Goal: Task Accomplishment & Management: Use online tool/utility

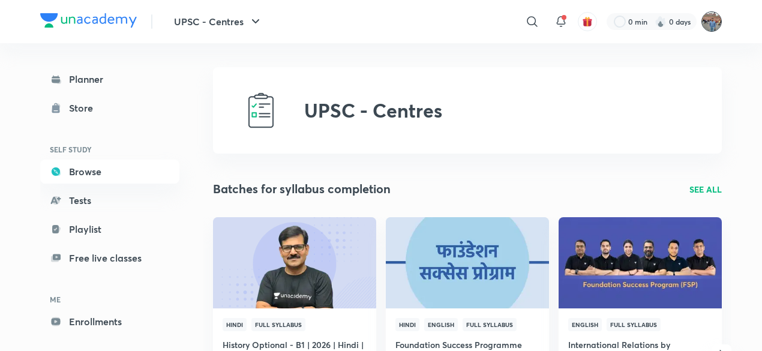
click at [711, 22] on img at bounding box center [711, 21] width 20 height 20
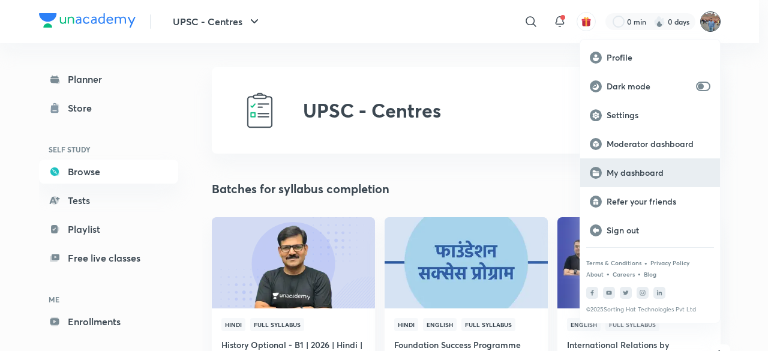
click at [620, 169] on p "My dashboard" at bounding box center [659, 172] width 104 height 11
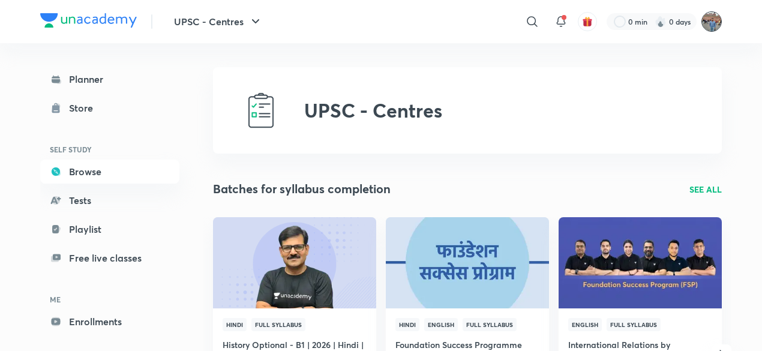
click at [710, 26] on img at bounding box center [711, 21] width 20 height 20
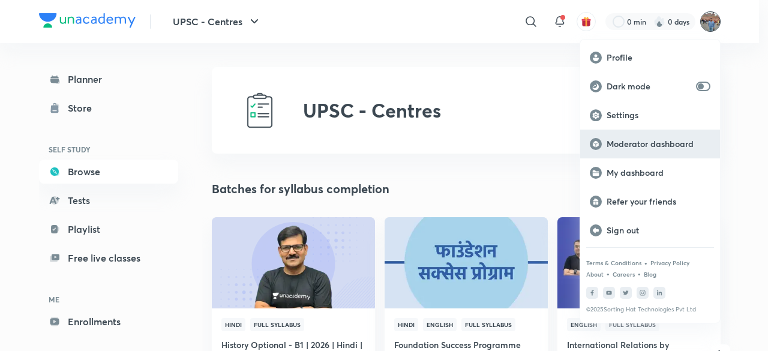
click at [625, 145] on p "Moderator dashboard" at bounding box center [659, 144] width 104 height 11
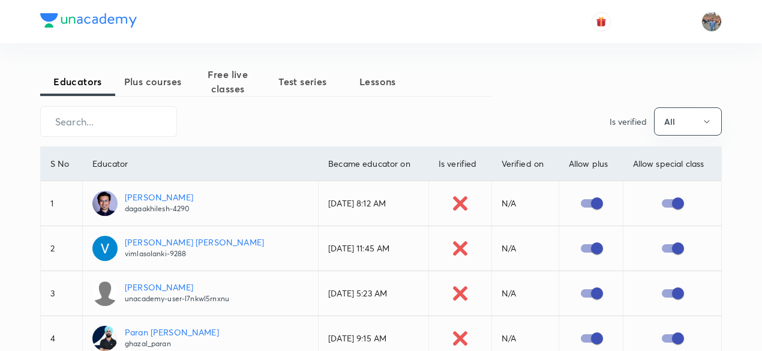
click at [311, 82] on span "Test series" at bounding box center [302, 81] width 75 height 14
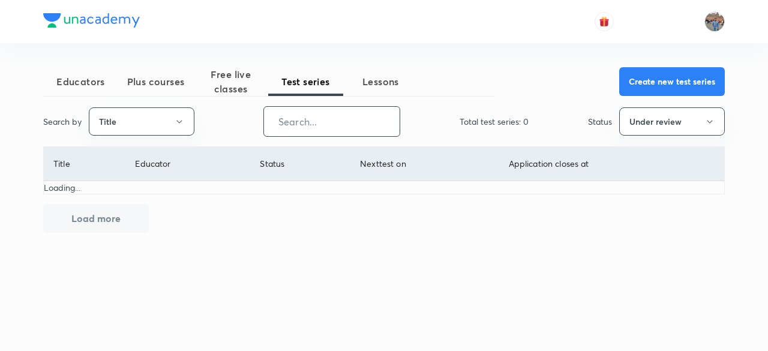
click at [325, 119] on input "text" at bounding box center [332, 121] width 136 height 31
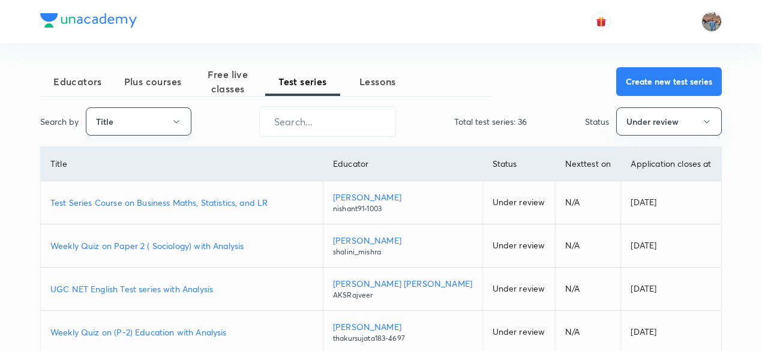
click at [170, 119] on button "Title" at bounding box center [139, 121] width 106 height 28
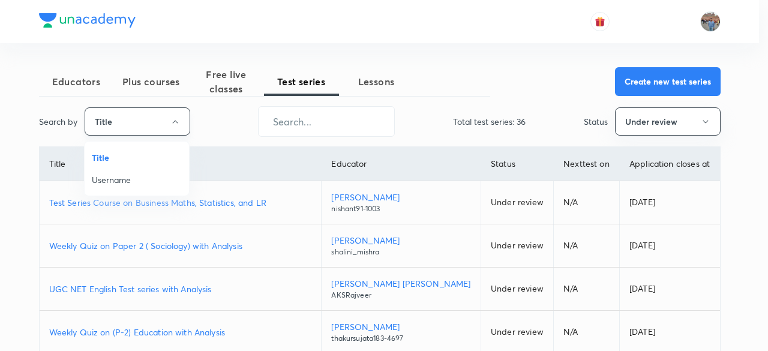
click at [170, 119] on div at bounding box center [384, 175] width 768 height 351
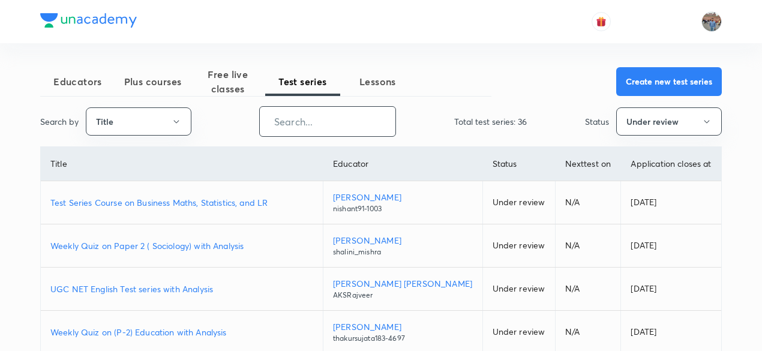
click at [294, 122] on input "text" at bounding box center [328, 121] width 136 height 31
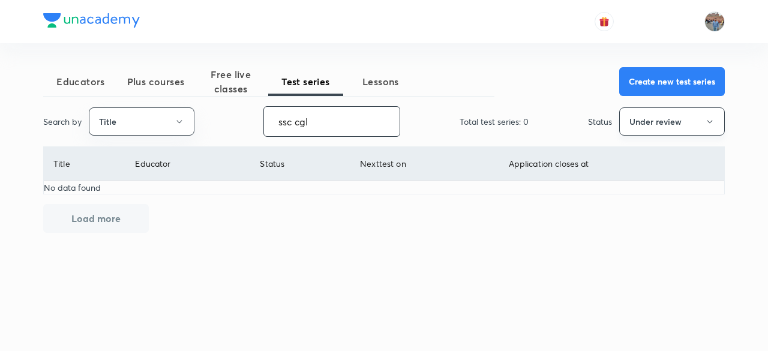
type input "ssc cgl"
click at [701, 118] on button "Under review" at bounding box center [672, 121] width 106 height 28
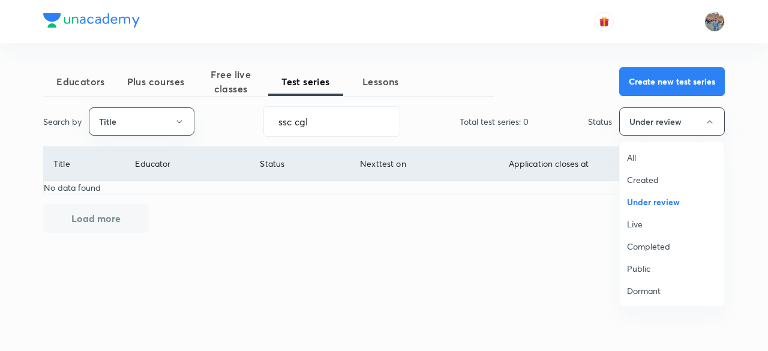
click at [638, 157] on span "All" at bounding box center [672, 157] width 90 height 13
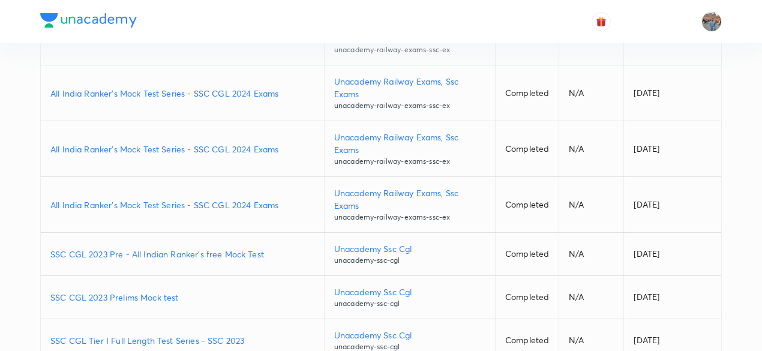
scroll to position [350, 0]
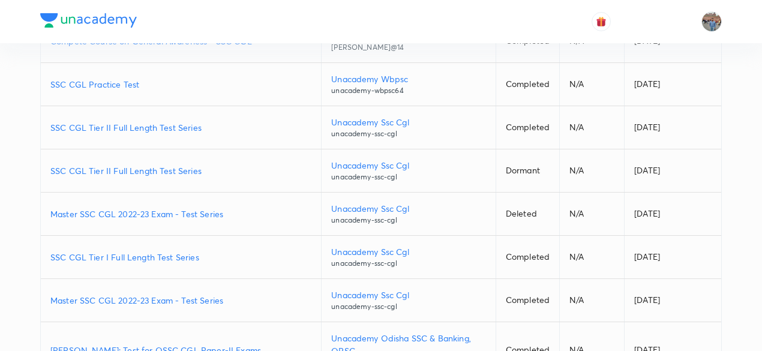
scroll to position [793, 0]
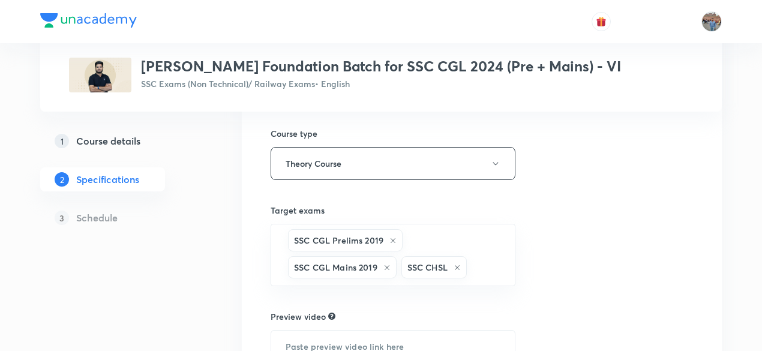
scroll to position [419, 0]
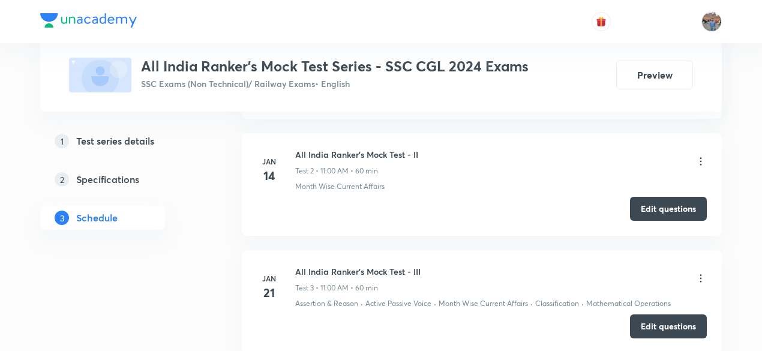
scroll to position [801, 0]
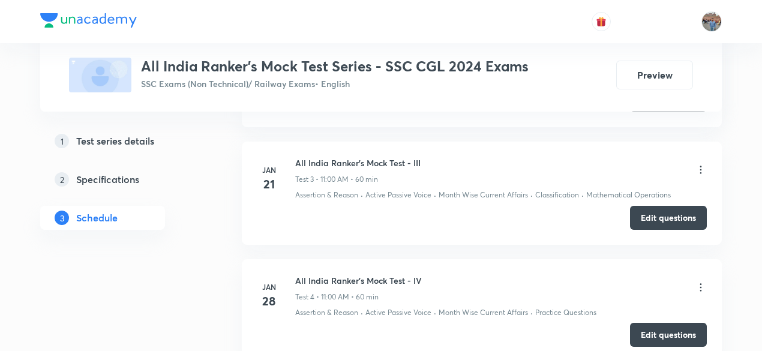
click at [700, 164] on icon at bounding box center [701, 170] width 12 height 12
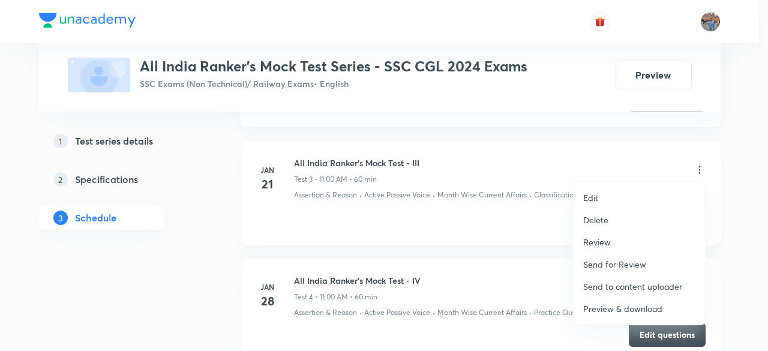
click at [629, 307] on p "Preview & download" at bounding box center [622, 308] width 79 height 13
click at [485, 246] on div at bounding box center [384, 175] width 768 height 351
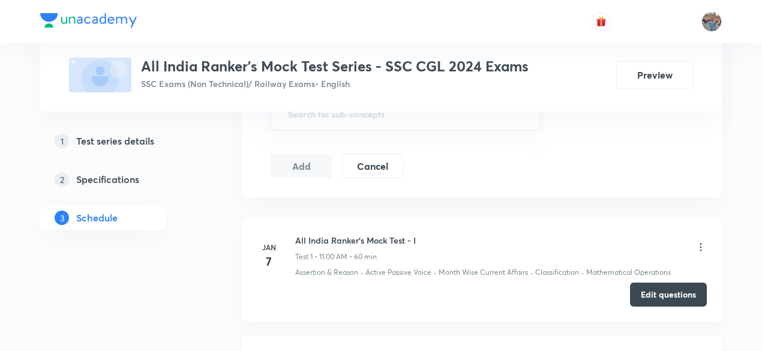
scroll to position [501, 0]
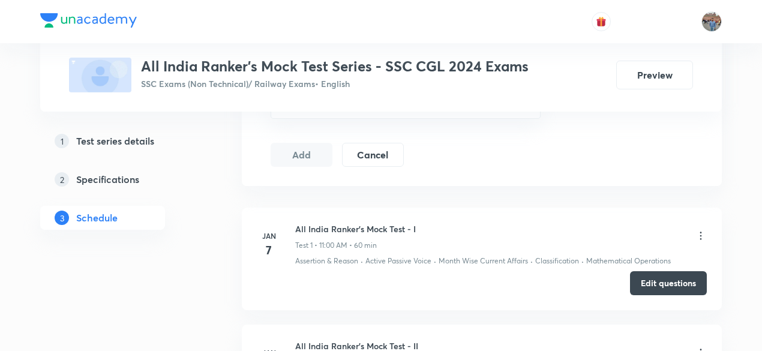
click at [702, 230] on icon at bounding box center [701, 236] width 12 height 12
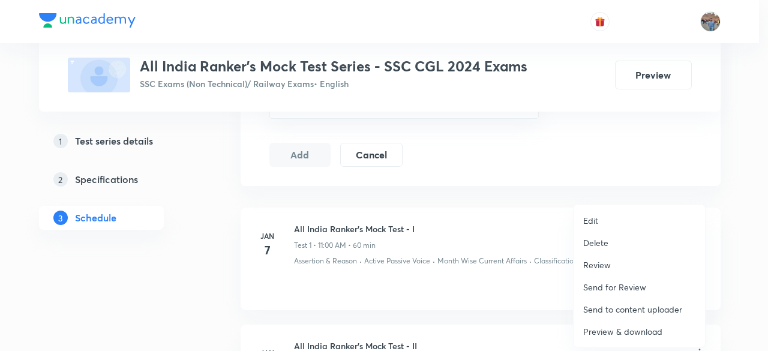
click at [654, 329] on p "Preview & download" at bounding box center [622, 331] width 79 height 13
click at [459, 269] on div at bounding box center [384, 175] width 768 height 351
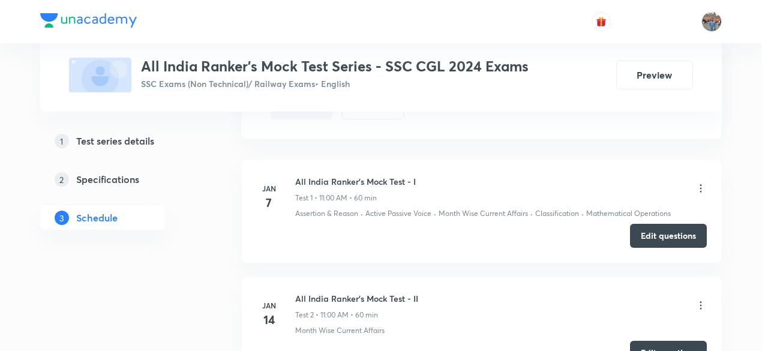
scroll to position [621, 0]
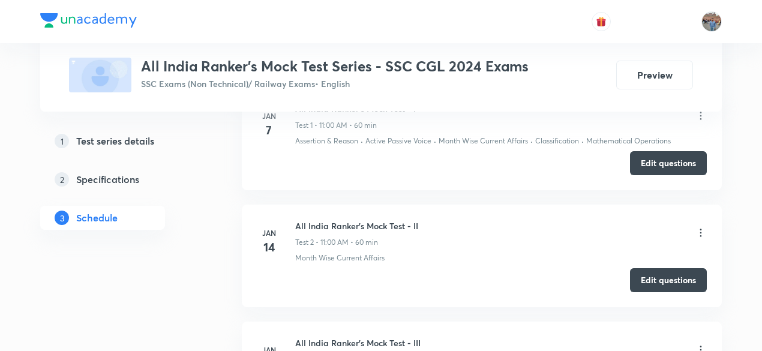
click at [697, 229] on icon at bounding box center [701, 233] width 12 height 12
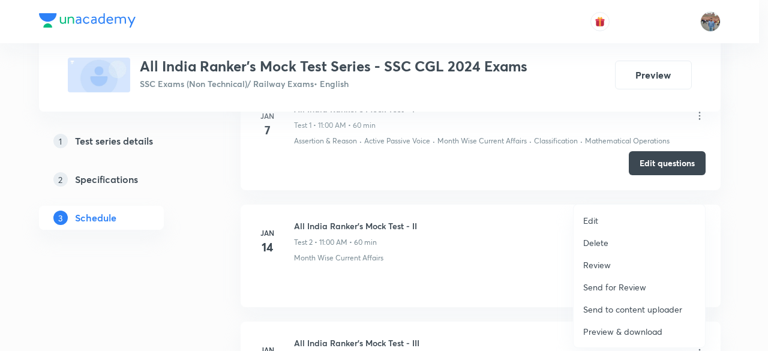
click at [619, 329] on p "Preview & download" at bounding box center [622, 331] width 79 height 13
click at [487, 292] on div at bounding box center [384, 175] width 768 height 351
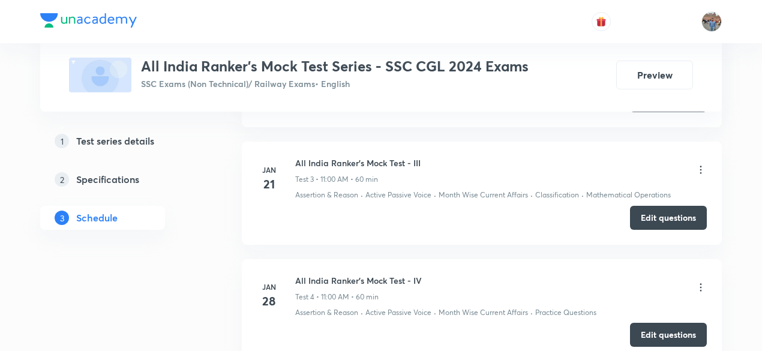
scroll to position [921, 0]
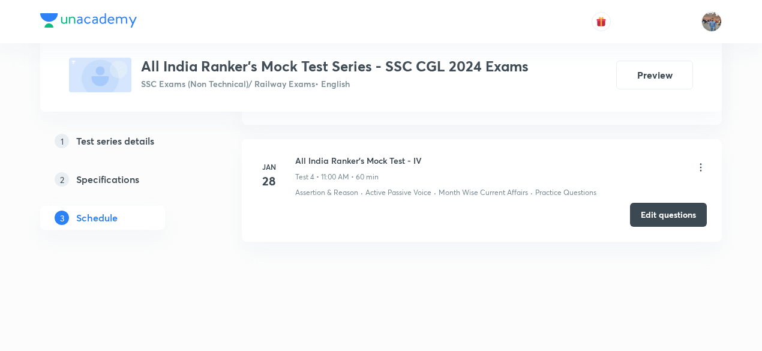
click at [701, 163] on icon at bounding box center [701, 167] width 2 height 8
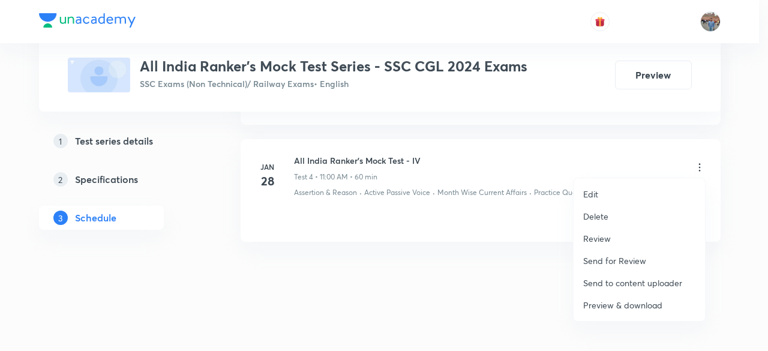
click at [603, 304] on p "Preview & download" at bounding box center [622, 305] width 79 height 13
click at [414, 231] on div at bounding box center [384, 175] width 768 height 351
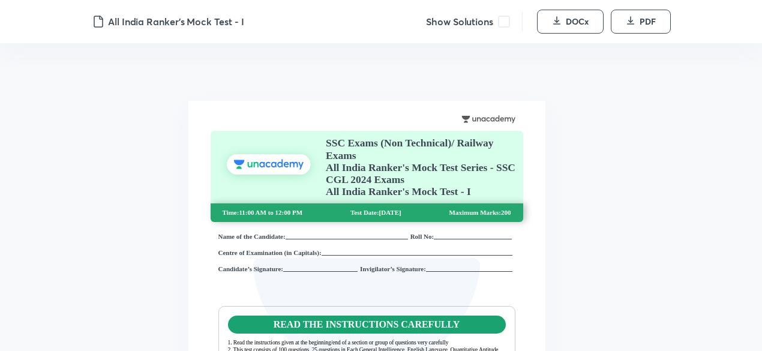
click at [503, 21] on span at bounding box center [504, 22] width 12 height 12
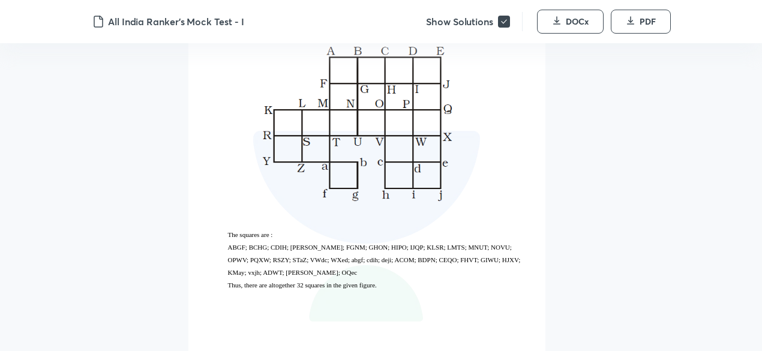
scroll to position [2400, 0]
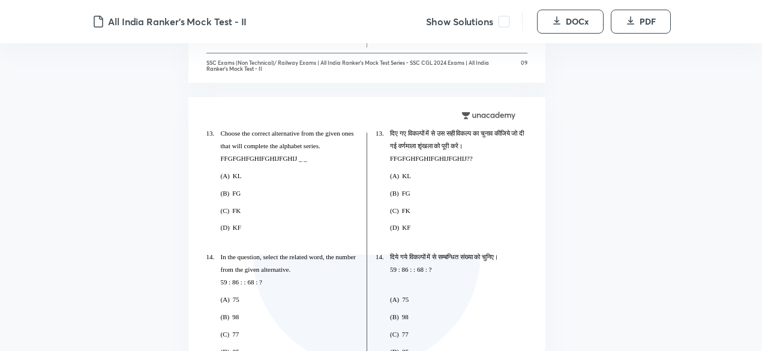
scroll to position [5041, 0]
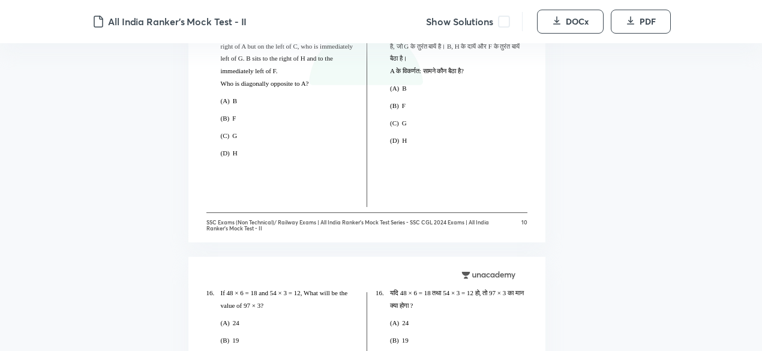
click at [500, 21] on span at bounding box center [504, 22] width 12 height 12
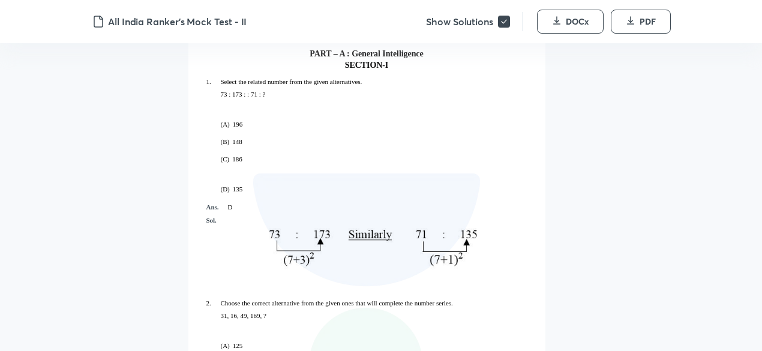
scroll to position [1560, 0]
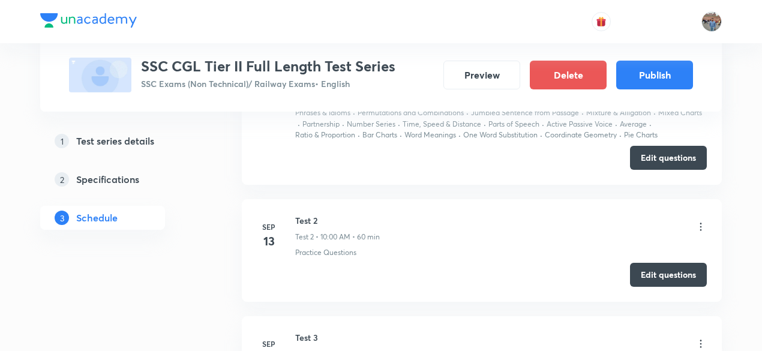
scroll to position [720, 0]
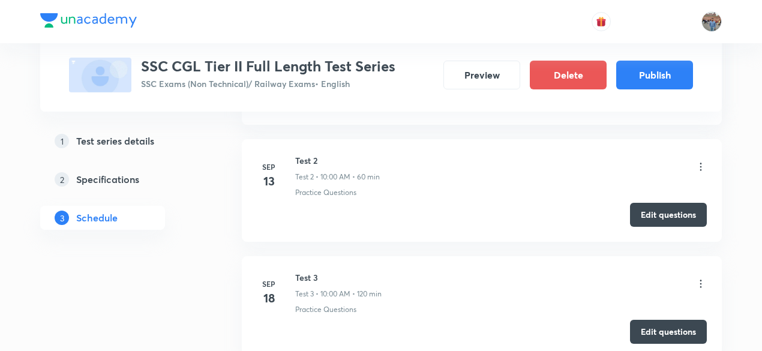
click at [701, 166] on icon at bounding box center [701, 167] width 12 height 12
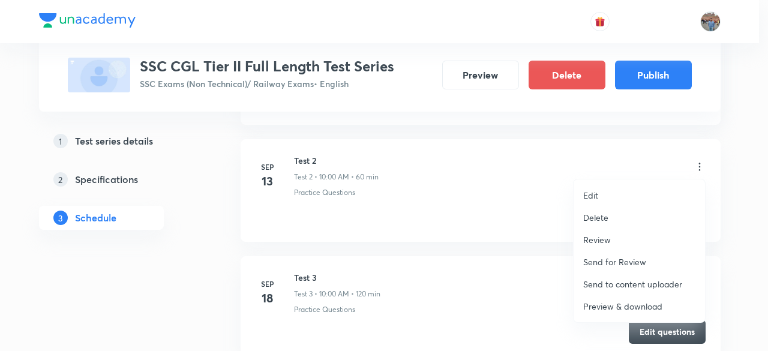
click at [613, 302] on p "Preview & download" at bounding box center [622, 306] width 79 height 13
click at [475, 257] on div at bounding box center [384, 175] width 768 height 351
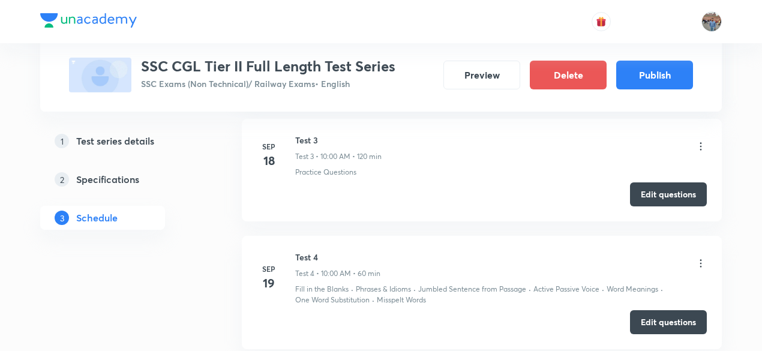
scroll to position [840, 0]
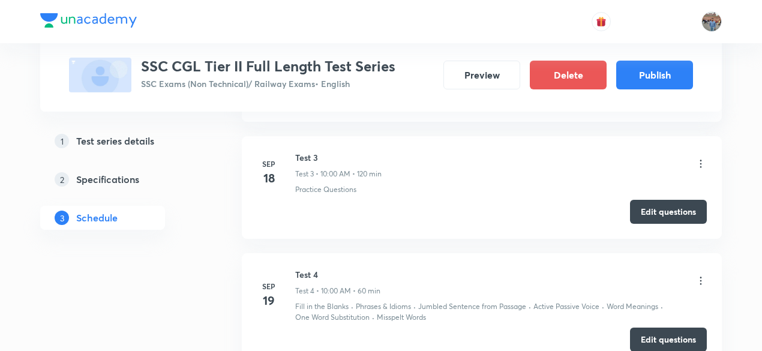
click at [702, 163] on icon at bounding box center [701, 164] width 12 height 12
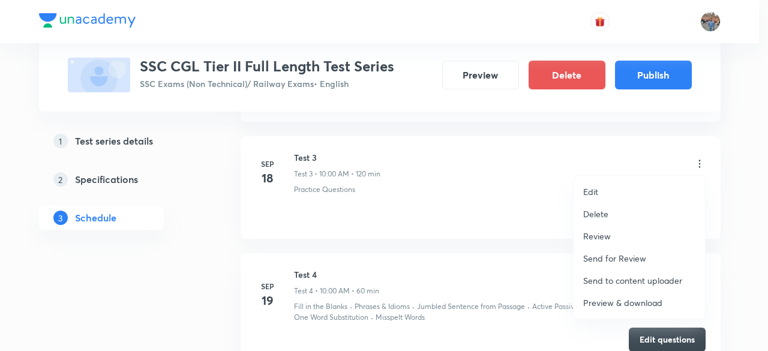
click at [619, 301] on p "Preview & download" at bounding box center [622, 302] width 79 height 13
click at [496, 263] on div at bounding box center [384, 175] width 768 height 351
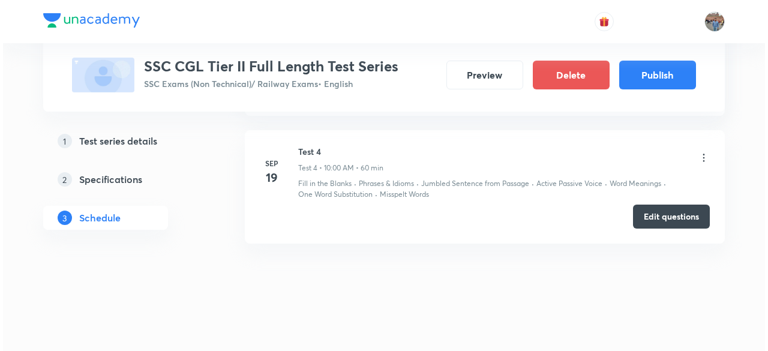
scroll to position [965, 0]
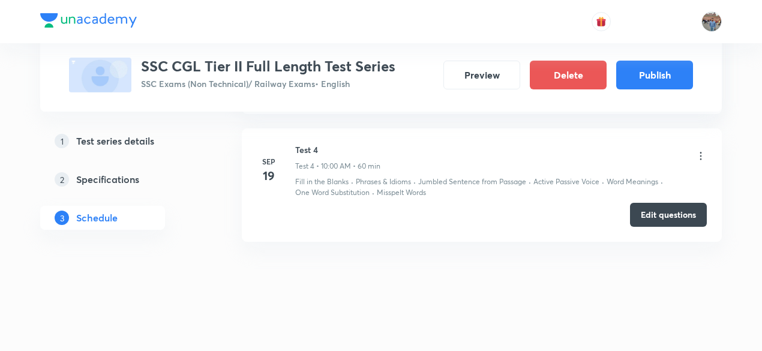
click at [698, 153] on icon at bounding box center [701, 156] width 12 height 12
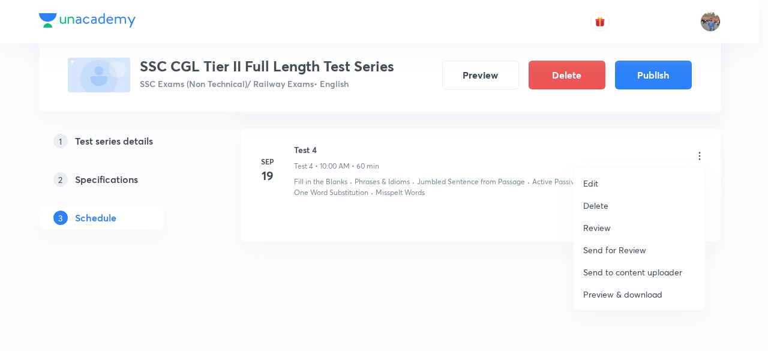
click at [625, 295] on p "Preview & download" at bounding box center [622, 294] width 79 height 13
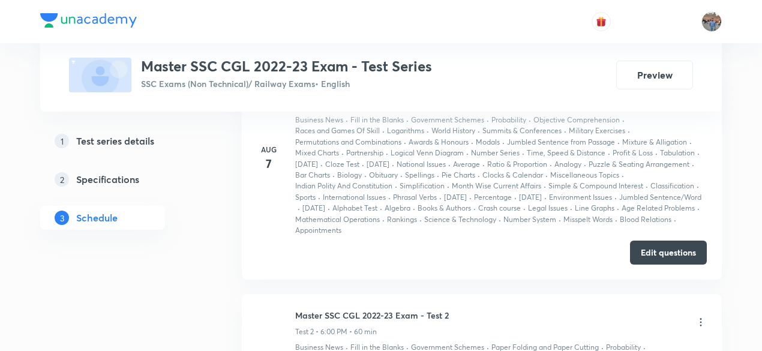
scroll to position [512, 0]
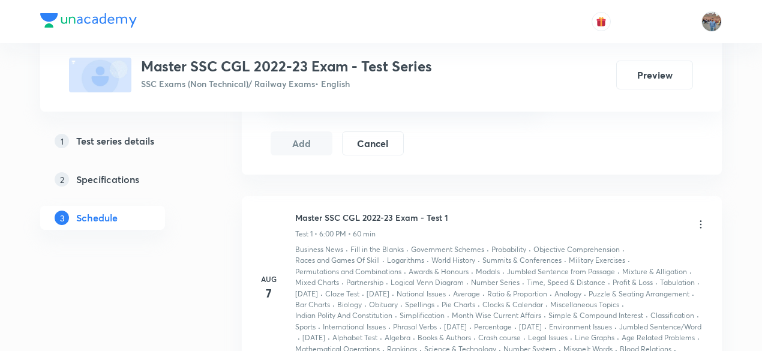
click at [702, 222] on icon at bounding box center [701, 224] width 12 height 12
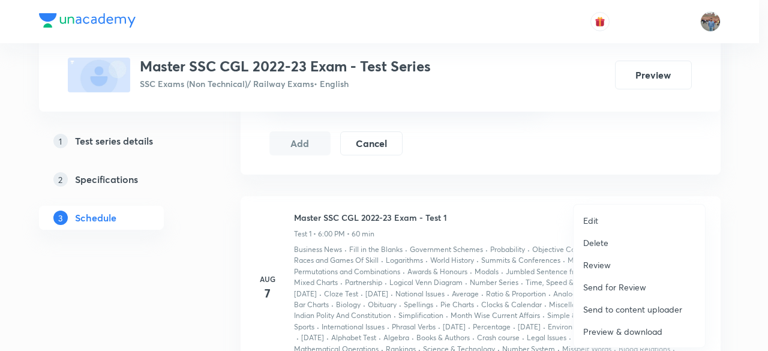
click at [619, 328] on p "Preview & download" at bounding box center [622, 331] width 79 height 13
click at [492, 287] on div at bounding box center [384, 175] width 768 height 351
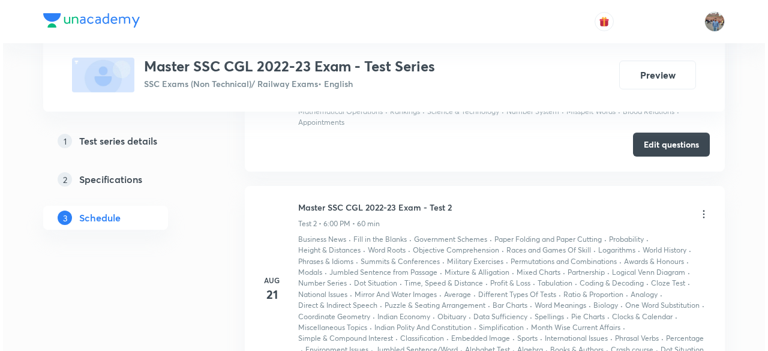
scroll to position [812, 0]
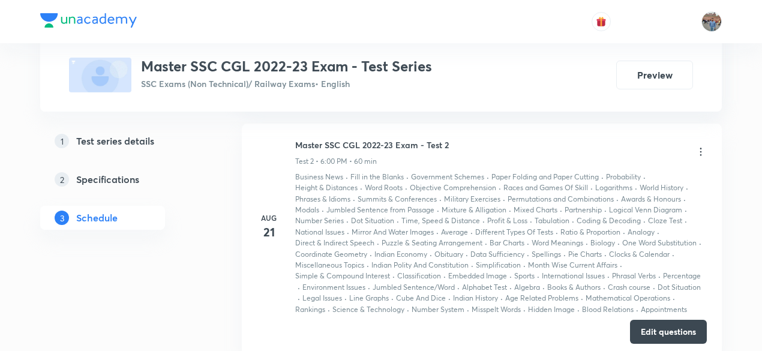
click at [702, 148] on icon at bounding box center [701, 152] width 12 height 12
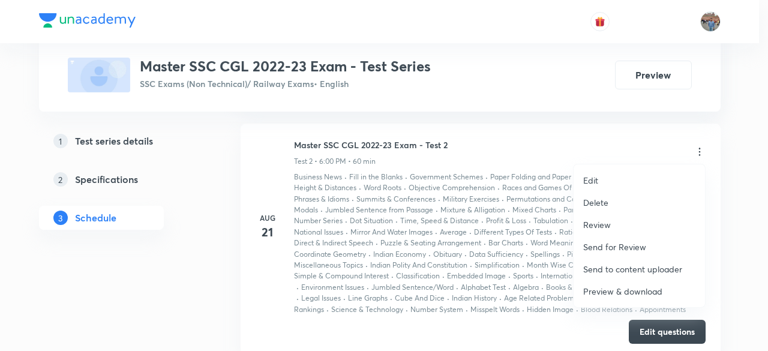
click at [624, 291] on p "Preview & download" at bounding box center [622, 291] width 79 height 13
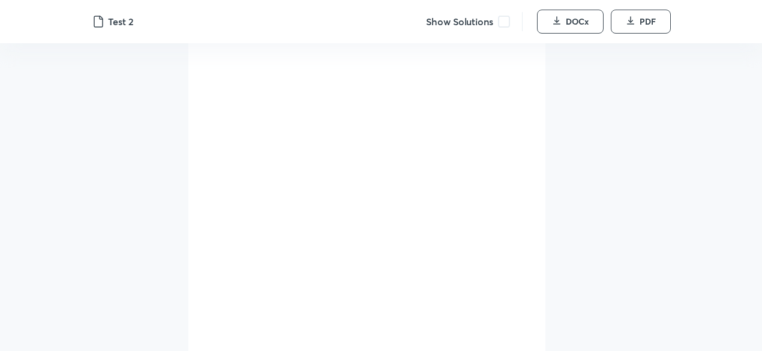
scroll to position [22137, 0]
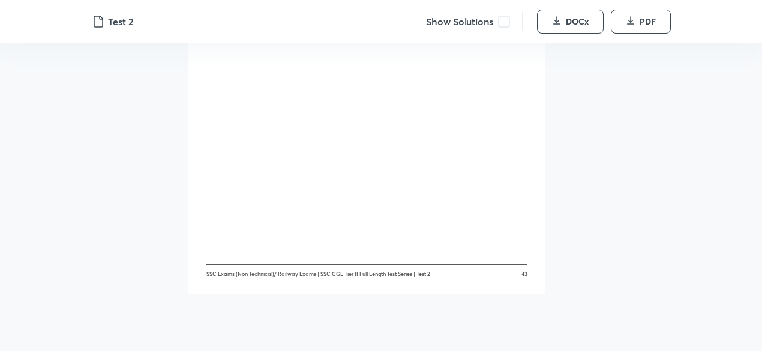
click at [503, 20] on span at bounding box center [504, 22] width 12 height 12
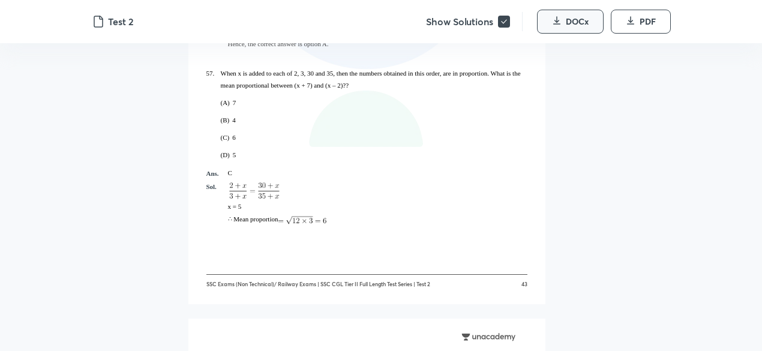
click at [571, 21] on span "DOCx" at bounding box center [577, 22] width 23 height 12
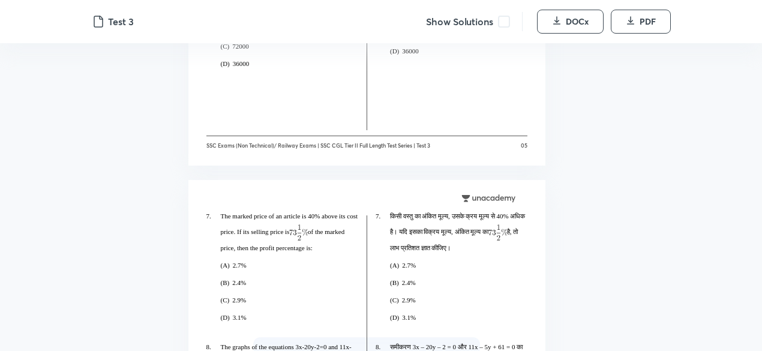
scroll to position [2520, 0]
click at [505, 21] on span at bounding box center [504, 22] width 12 height 12
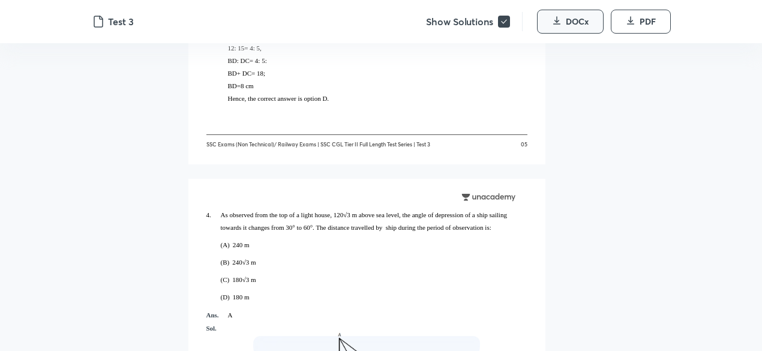
click at [556, 25] on icon "button" at bounding box center [557, 21] width 10 height 10
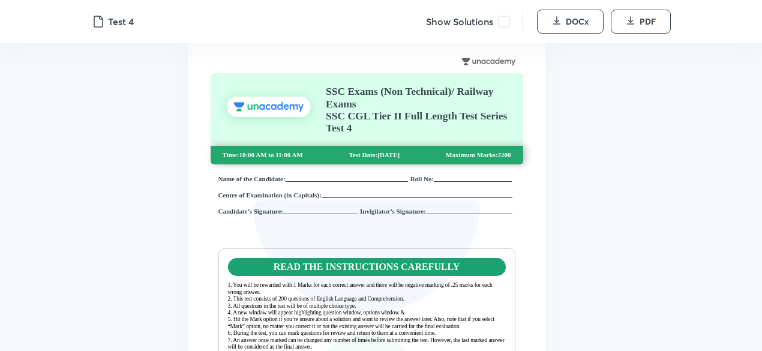
scroll to position [120, 0]
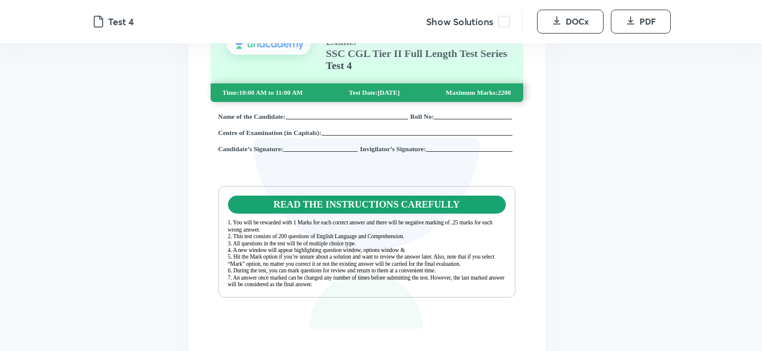
click at [503, 19] on span at bounding box center [504, 22] width 12 height 12
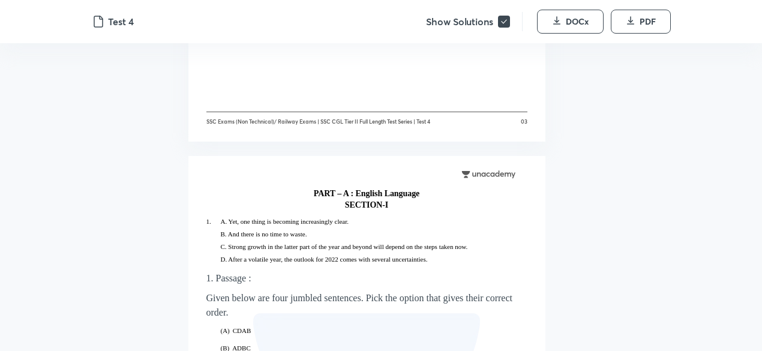
scroll to position [1500, 0]
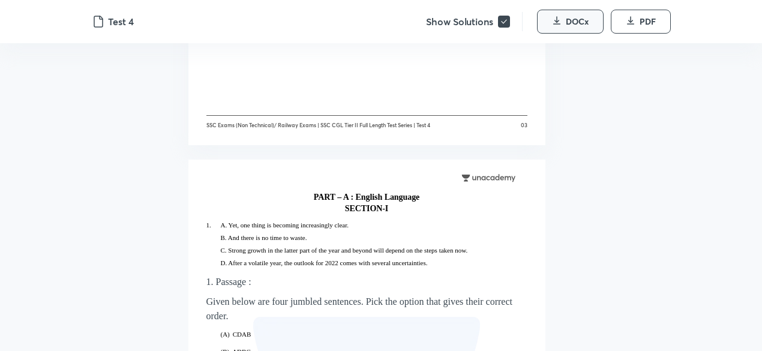
click at [568, 25] on span "DOCx" at bounding box center [577, 22] width 23 height 12
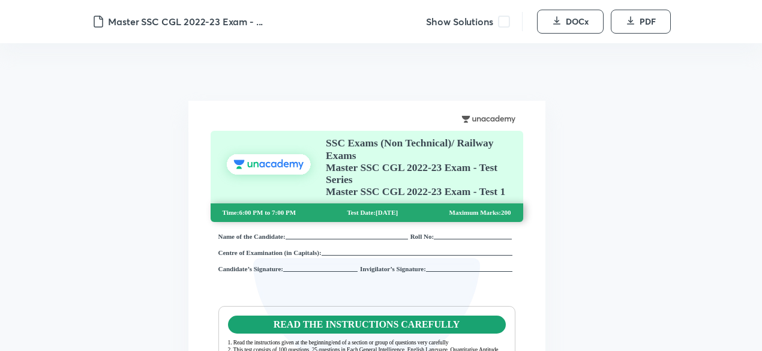
click at [505, 22] on span at bounding box center [504, 22] width 12 height 12
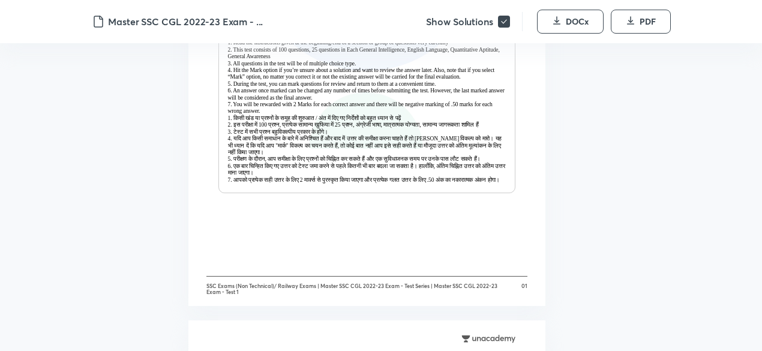
scroll to position [540, 0]
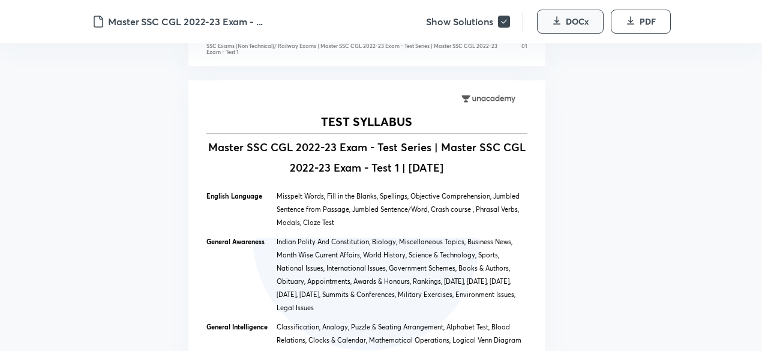
click at [577, 18] on span "DOCx" at bounding box center [577, 22] width 23 height 12
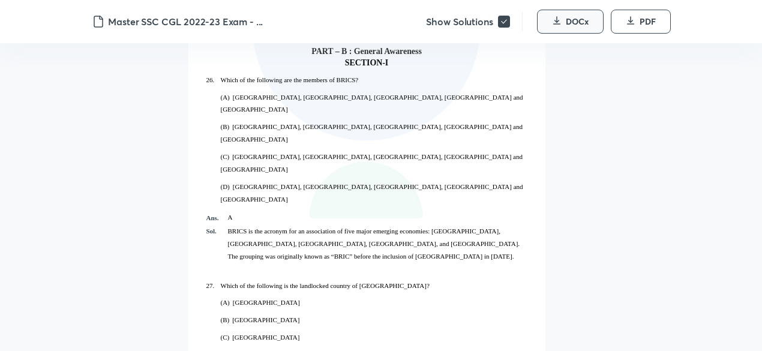
scroll to position [14341, 0]
click at [311, 51] on h4 "PART – B : General Awareness" at bounding box center [366, 52] width 321 height 16
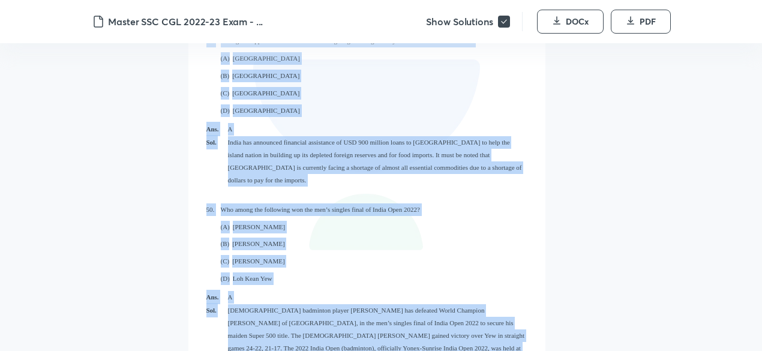
scroll to position [19618, 0]
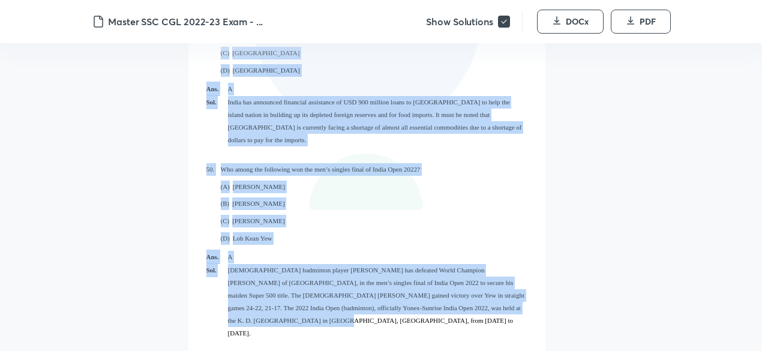
drag, startPoint x: 311, startPoint y: 49, endPoint x: 511, endPoint y: 235, distance: 273.4
copy div "LORE – I : Dolorsi Ametconse ADIPISC-E 55. Seddo ei tem incididun utl etd magna…"
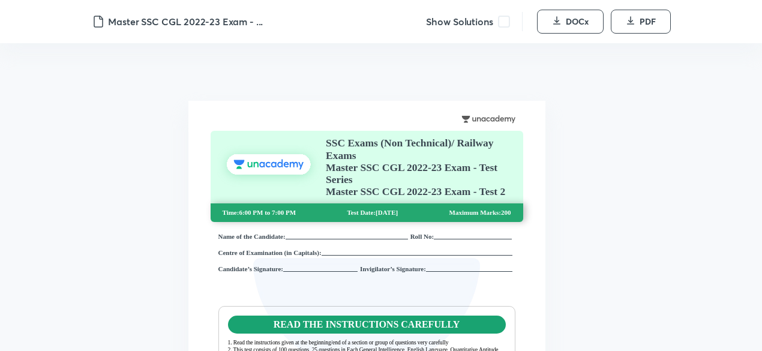
click at [504, 21] on span at bounding box center [504, 22] width 12 height 12
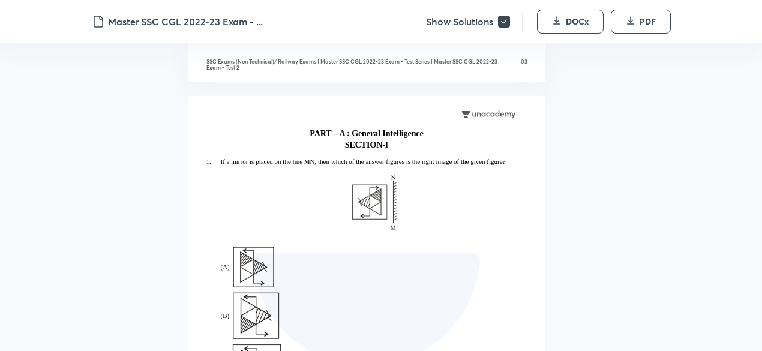
scroll to position [1980, 0]
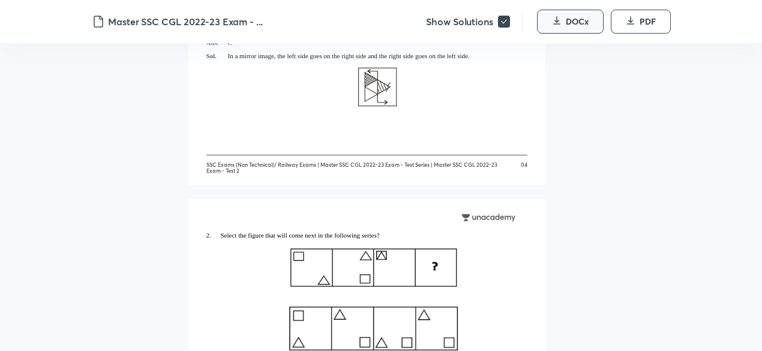
click at [557, 20] on icon "button" at bounding box center [557, 21] width 10 height 10
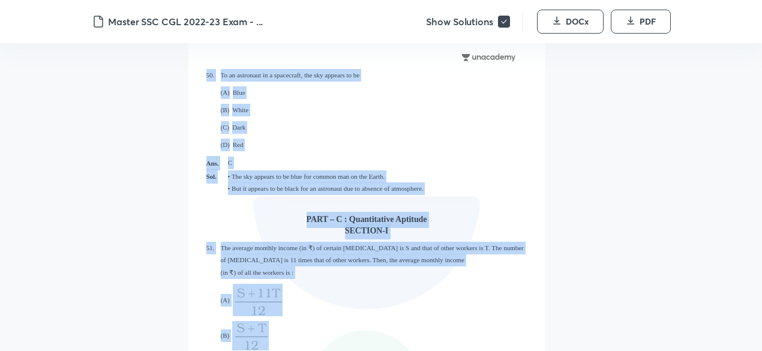
scroll to position [18961, 0]
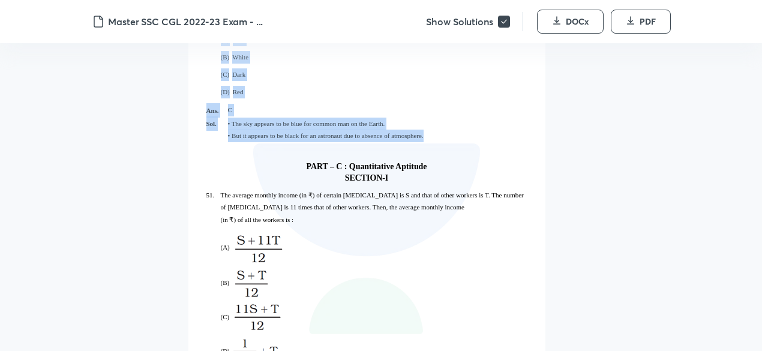
drag, startPoint x: 307, startPoint y: 88, endPoint x: 437, endPoint y: 124, distance: 134.5
copy div "PART – B : General Awareness SECTION-I 26. Who invented the first-ever safety e…"
